Goal: Task Accomplishment & Management: Complete application form

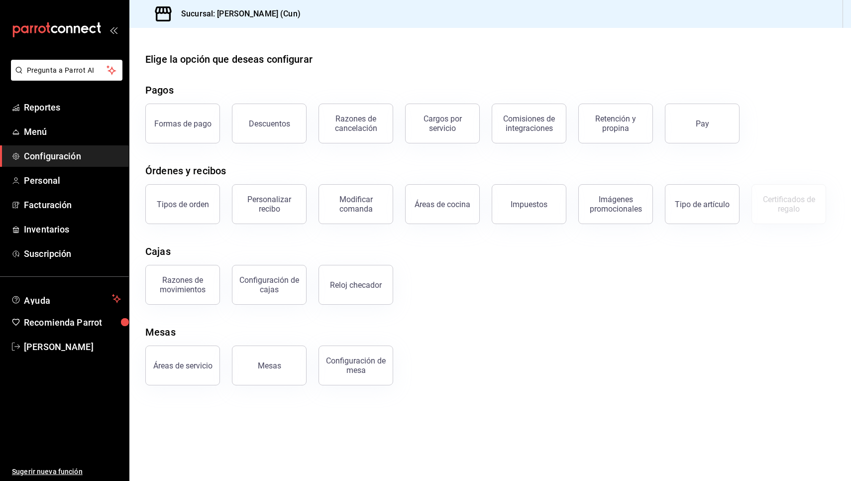
click at [57, 159] on span "Configuración" at bounding box center [72, 155] width 97 height 13
click at [51, 178] on span "Personal" at bounding box center [72, 180] width 97 height 13
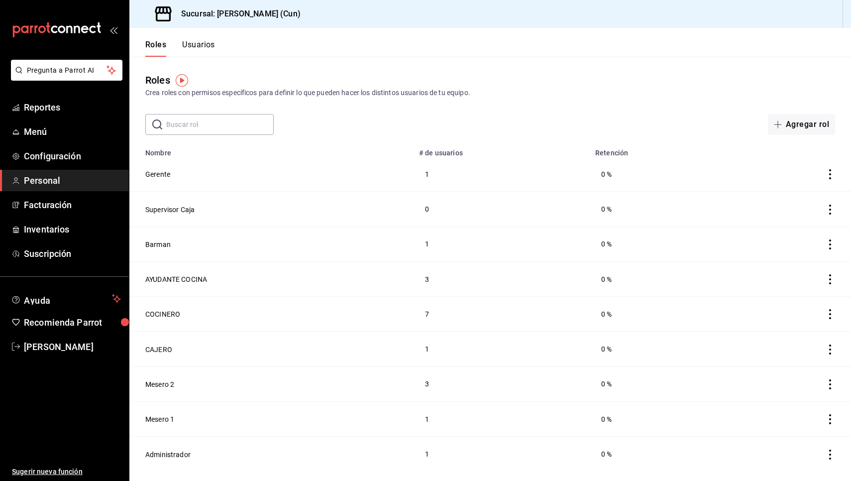
click at [538, 156] on th "# de usuarios" at bounding box center [501, 150] width 176 height 14
click at [197, 44] on button "Usuarios" at bounding box center [198, 48] width 33 height 17
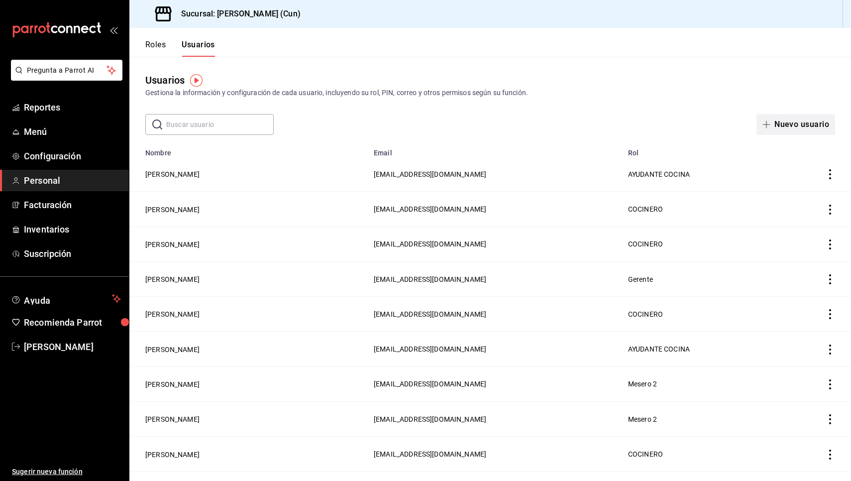
click at [780, 126] on button "Nuevo usuario" at bounding box center [796, 124] width 79 height 21
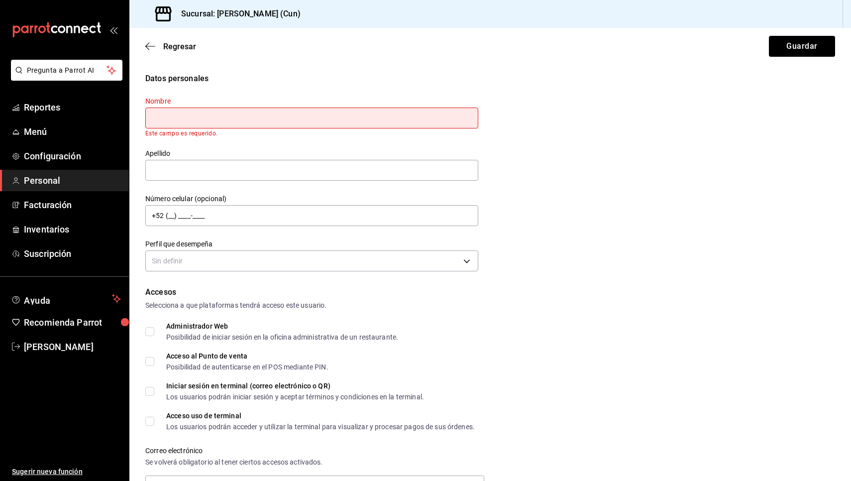
click at [240, 122] on input "text" at bounding box center [311, 118] width 333 height 21
type input "[PERSON_NAME]"
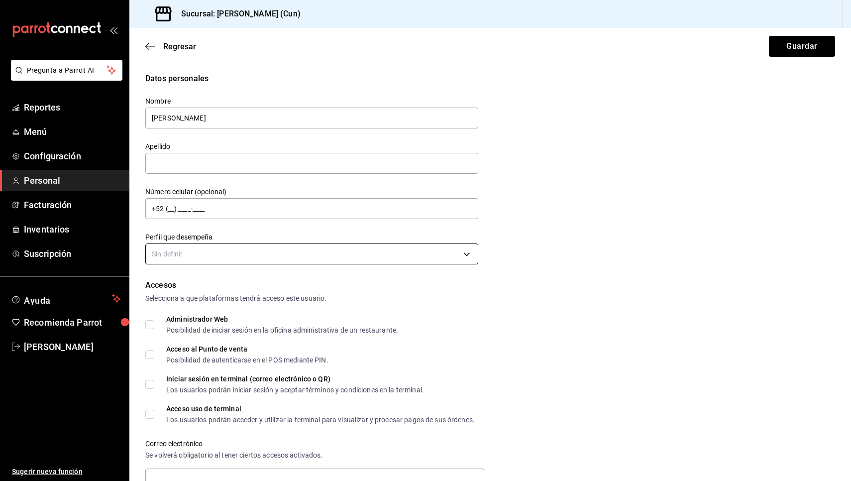
click at [196, 256] on body "Pregunta a Parrot AI Reportes Menú Configuración Personal Facturación Inventari…" at bounding box center [425, 240] width 851 height 481
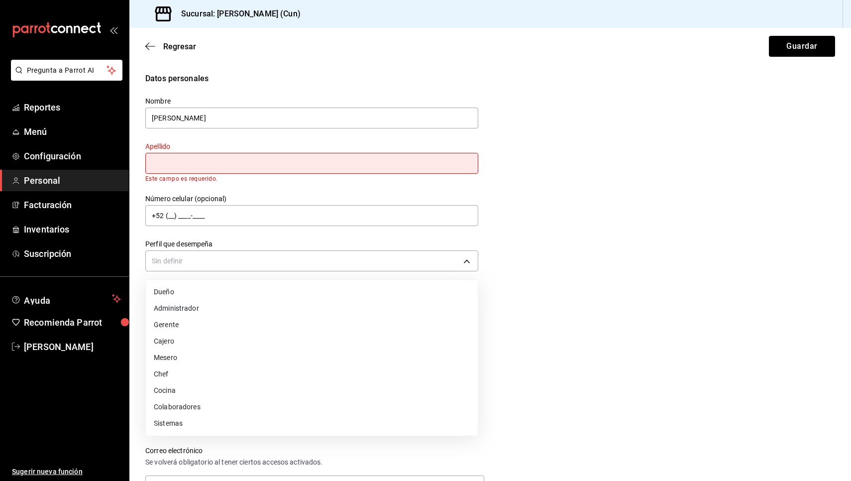
click at [173, 357] on li "Mesero" at bounding box center [312, 357] width 332 height 16
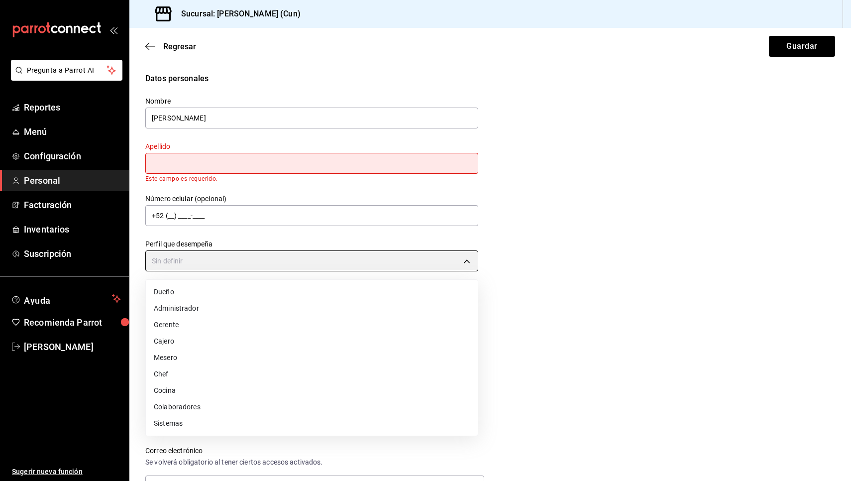
type input "WAITER"
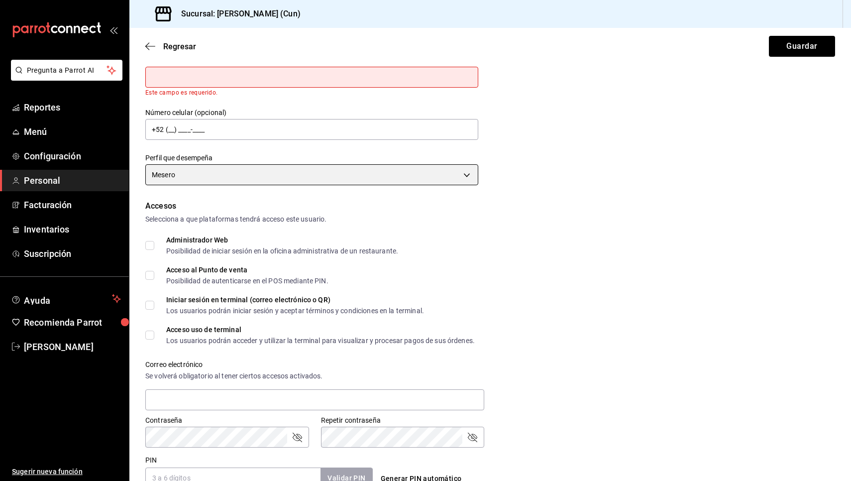
scroll to position [115, 0]
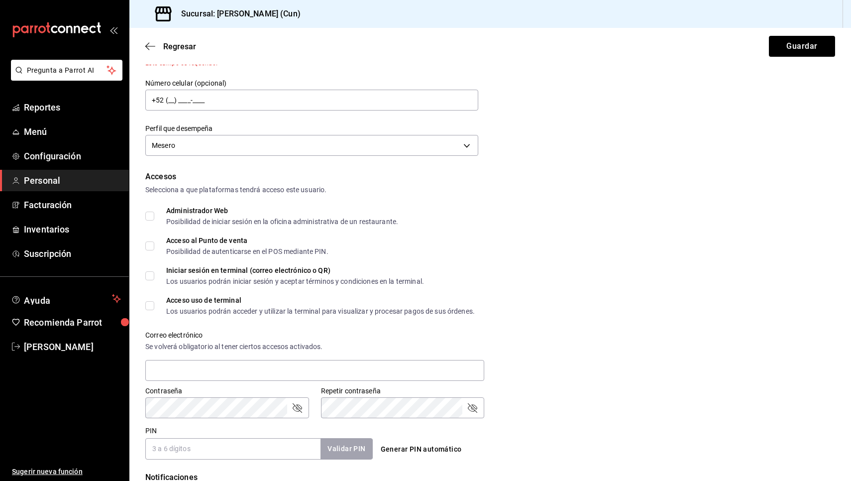
click at [154, 244] on input "Acceso al Punto de venta Posibilidad de autenticarse en el POS mediante PIN." at bounding box center [149, 245] width 9 height 9
checkbox input "true"
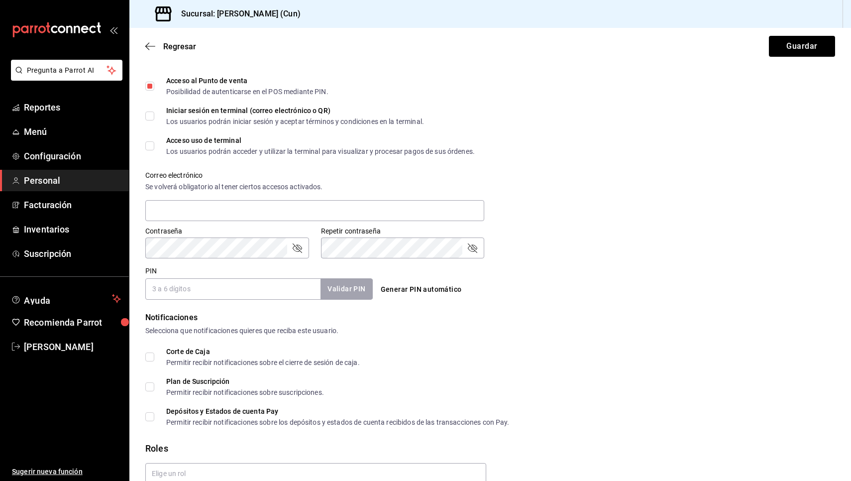
scroll to position [294, 0]
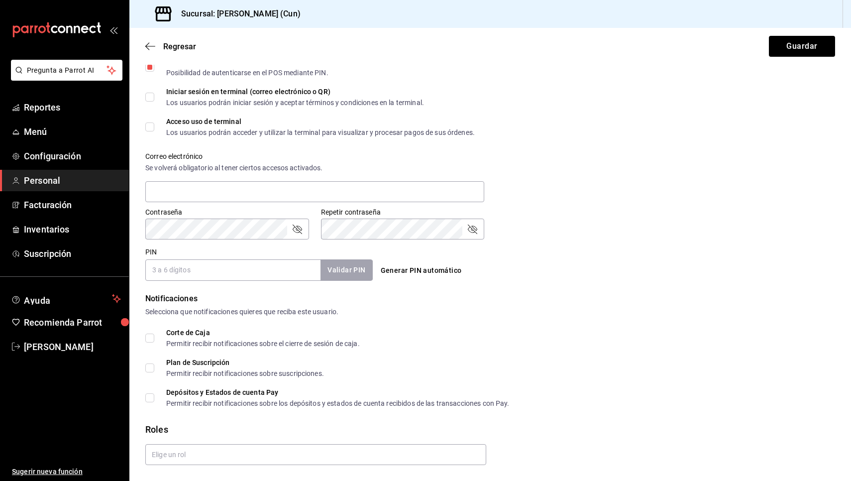
click at [232, 272] on input "PIN" at bounding box center [232, 269] width 175 height 21
type input "240825"
click at [360, 269] on button "Validar PIN" at bounding box center [346, 269] width 53 height 21
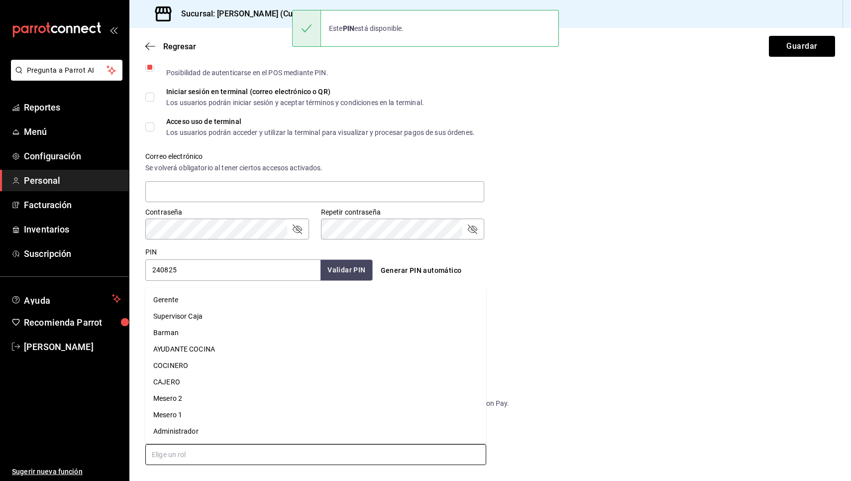
click at [296, 463] on input "text" at bounding box center [315, 454] width 341 height 21
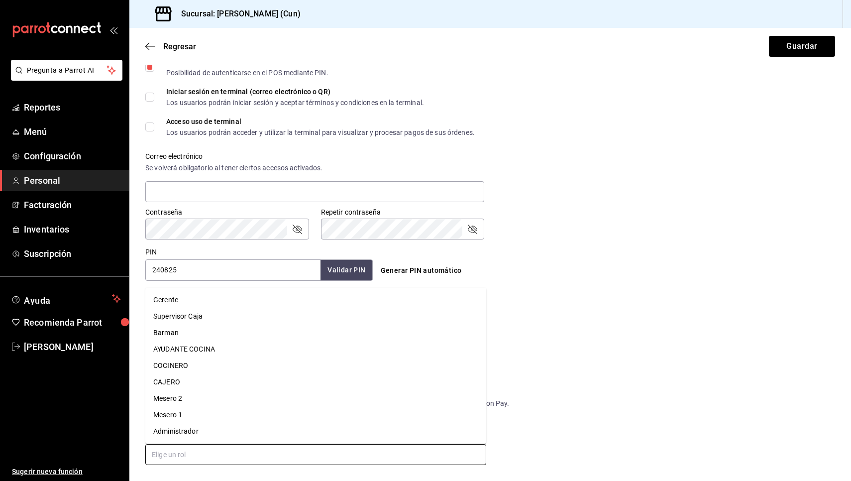
click at [216, 400] on li "Mesero 2" at bounding box center [315, 398] width 341 height 16
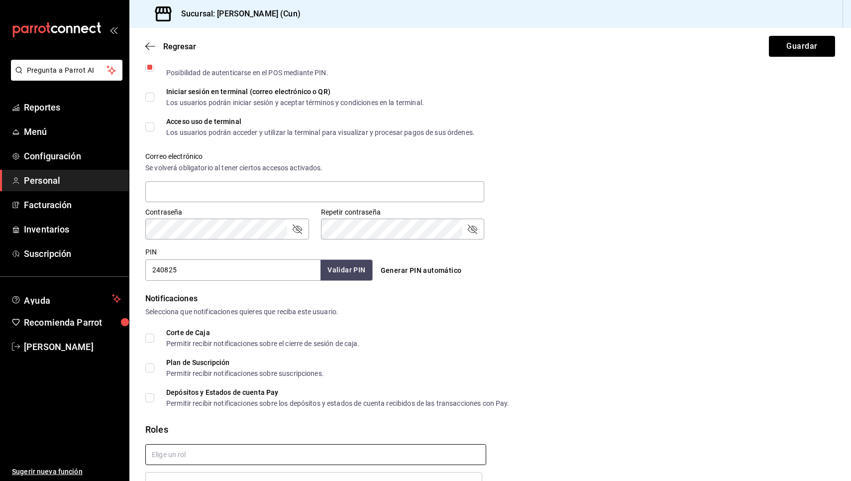
checkbox input "true"
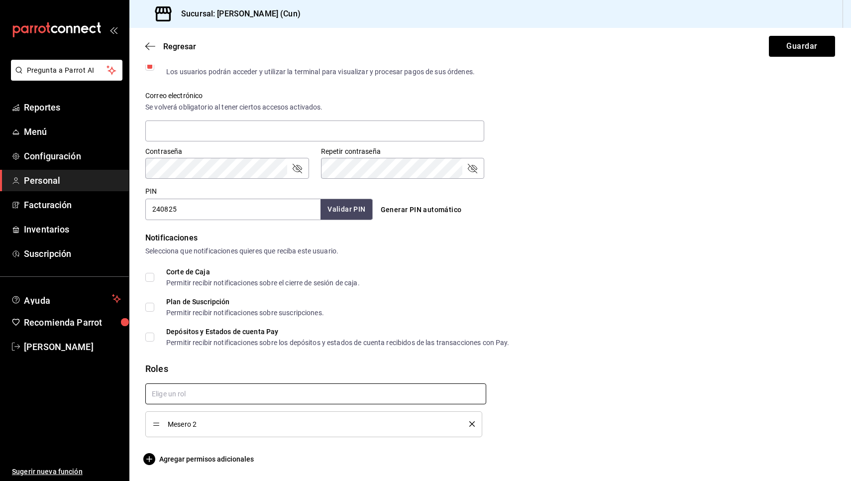
scroll to position [354, 0]
click at [810, 45] on button "Guardar" at bounding box center [802, 46] width 66 height 21
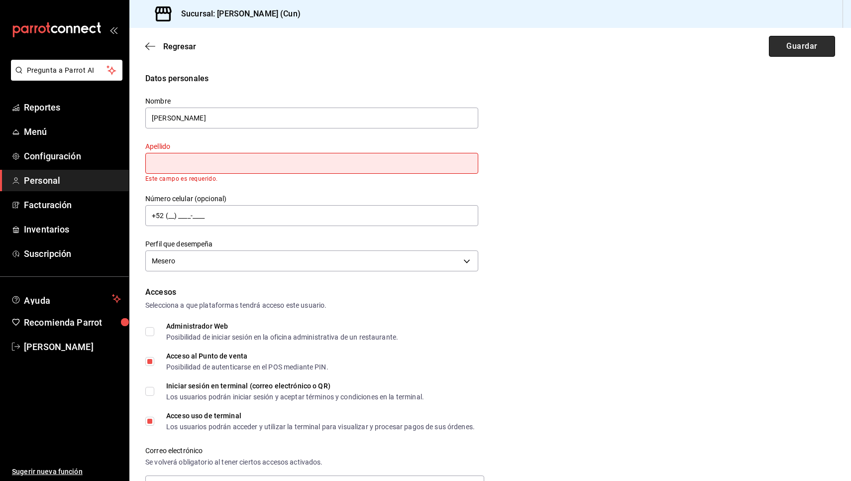
click at [803, 49] on button "Guardar" at bounding box center [802, 46] width 66 height 21
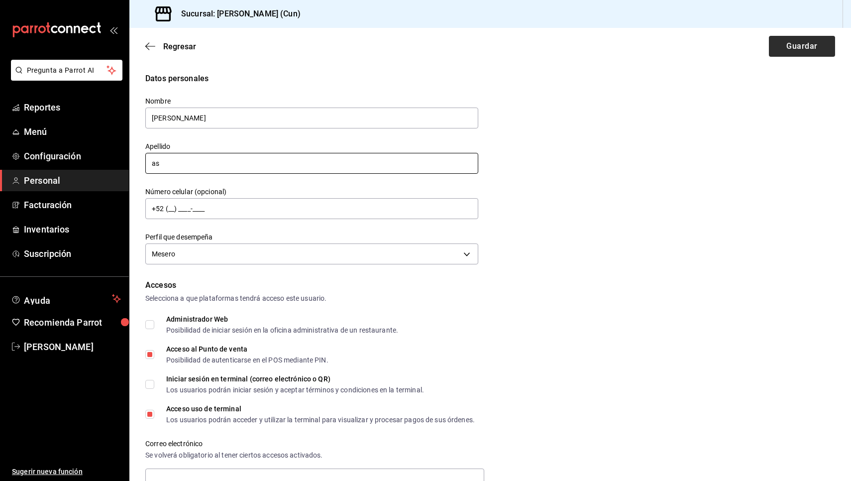
type input "as"
click at [799, 43] on button "Guardar" at bounding box center [802, 46] width 66 height 21
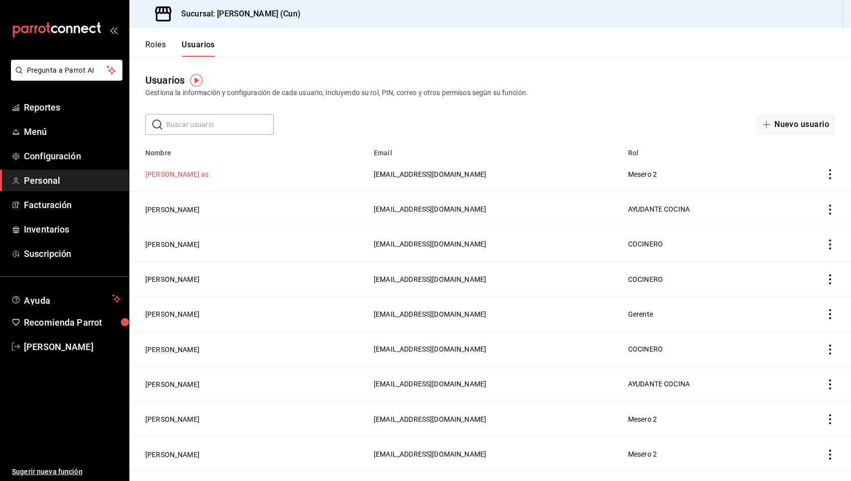
click at [173, 173] on button "[PERSON_NAME] as" at bounding box center [176, 174] width 63 height 10
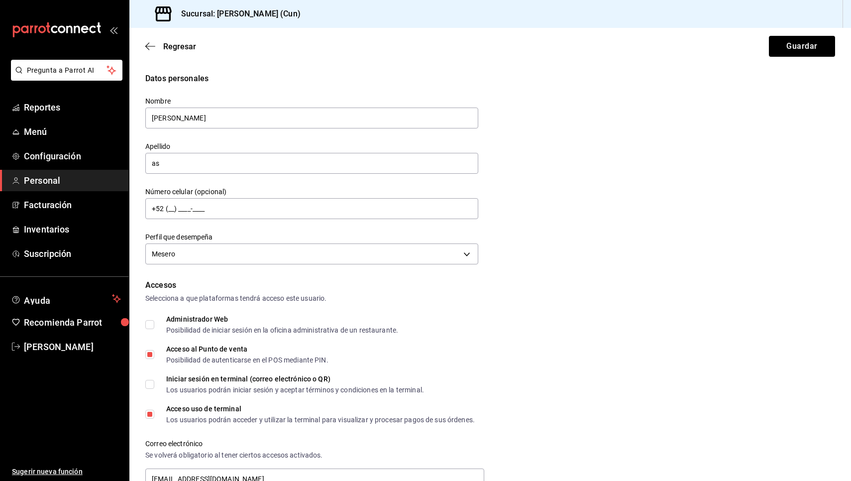
click at [801, 0] on div "Sucursal: [PERSON_NAME] (Cun)" at bounding box center [490, 14] width 722 height 28
